Goal: Obtain resource: Download file/media

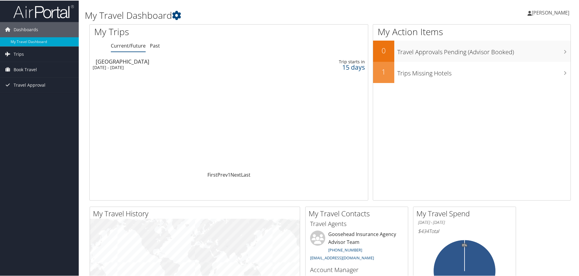
click at [126, 67] on div "[DATE] - [DATE]" at bounding box center [180, 66] width 175 height 5
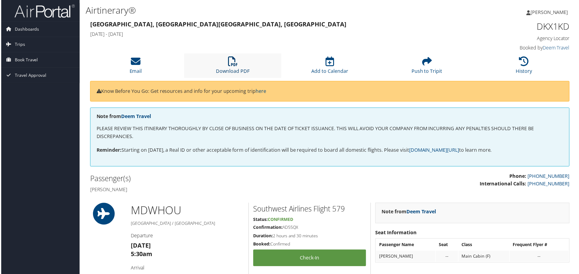
click at [247, 69] on link "Download PDF" at bounding box center [233, 67] width 34 height 15
